Goal: Book appointment/travel/reservation

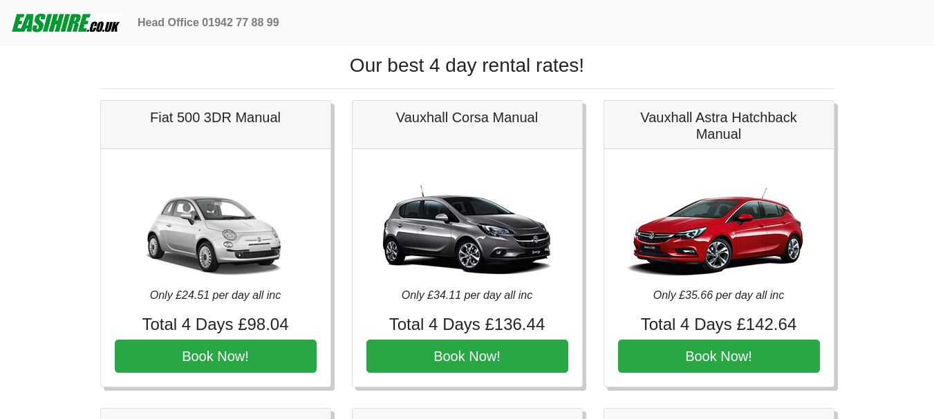
scroll to position [1589, 0]
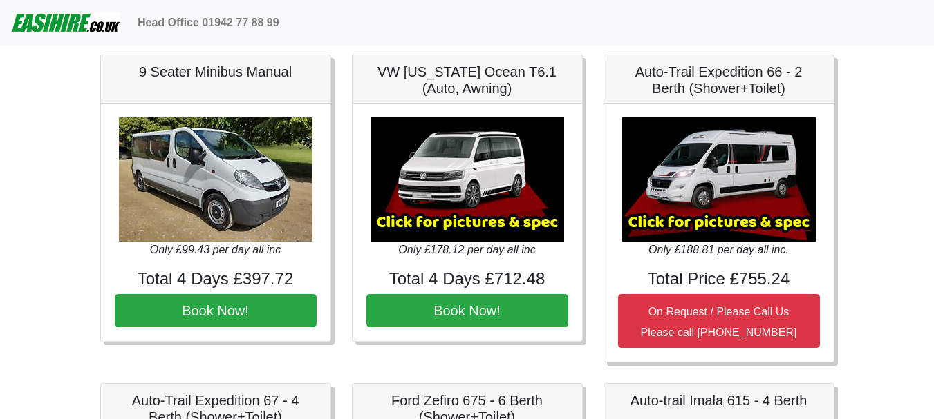
click at [75, 28] on img at bounding box center [66, 23] width 110 height 28
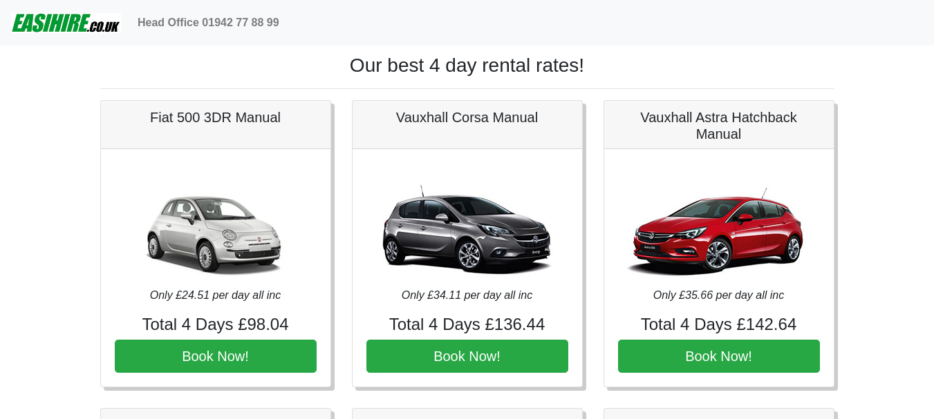
scroll to position [1589, 0]
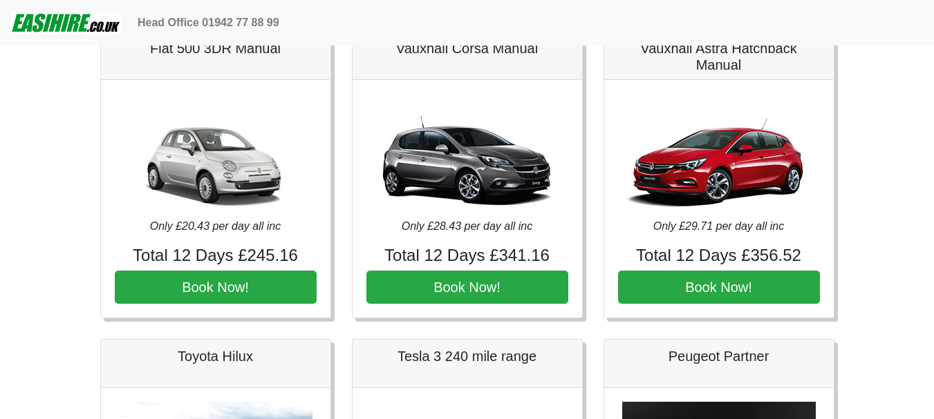
click at [95, 19] on img at bounding box center [66, 23] width 110 height 28
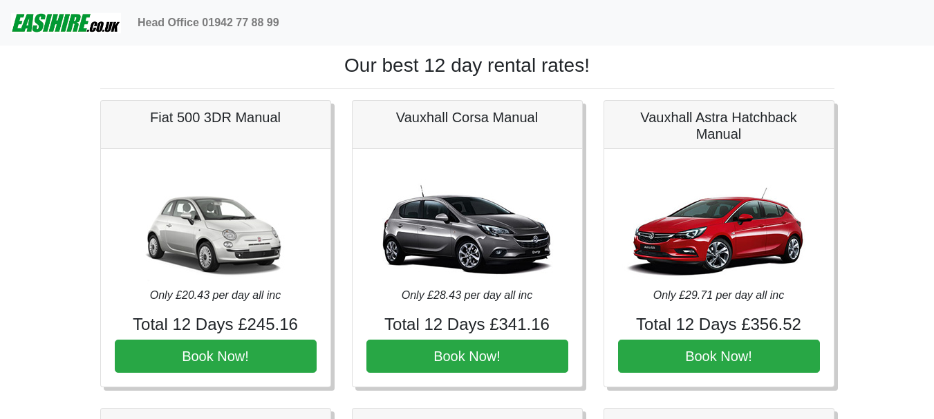
click at [95, 19] on img at bounding box center [66, 23] width 110 height 28
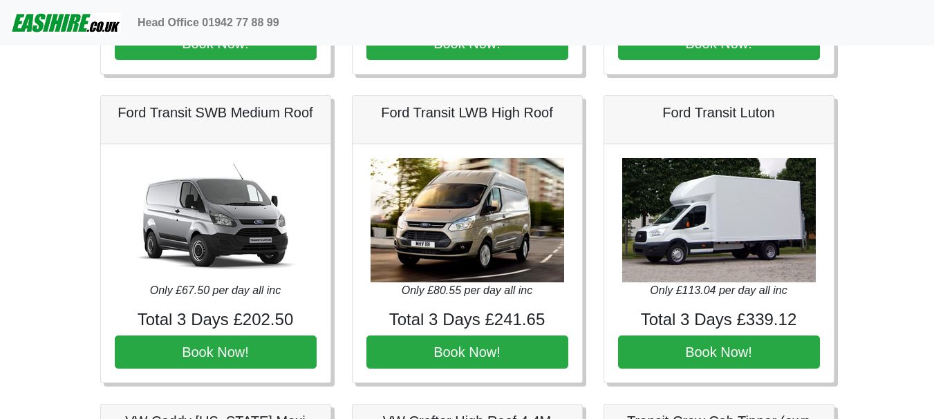
scroll to position [553, 0]
